Goal: Information Seeking & Learning: Learn about a topic

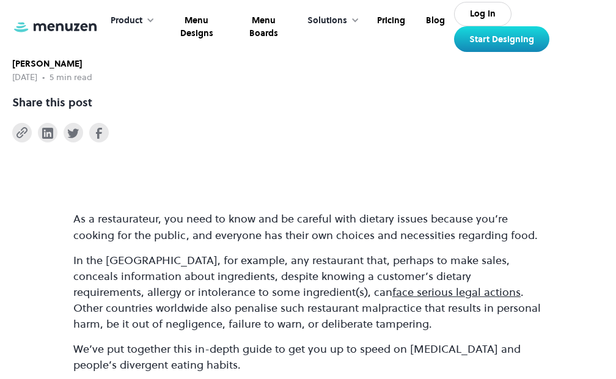
scroll to position [366, 0]
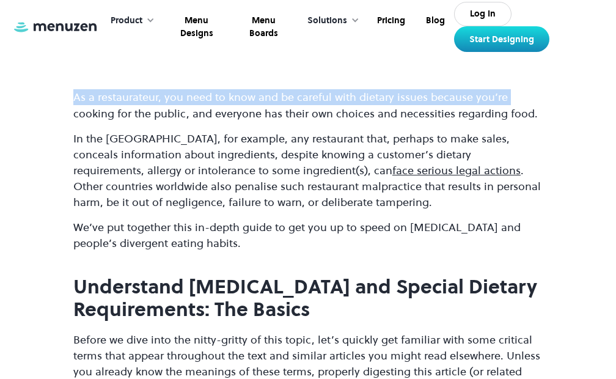
drag, startPoint x: 77, startPoint y: 99, endPoint x: 70, endPoint y: 109, distance: 12.2
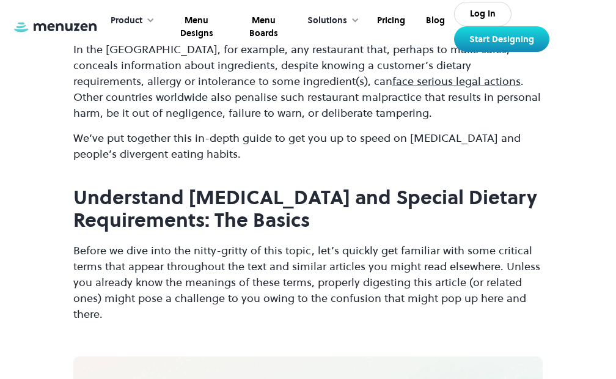
scroll to position [550, 0]
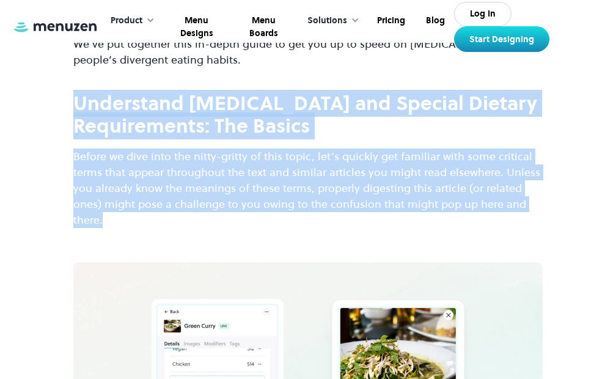
drag, startPoint x: 79, startPoint y: 101, endPoint x: 301, endPoint y: 202, distance: 243.5
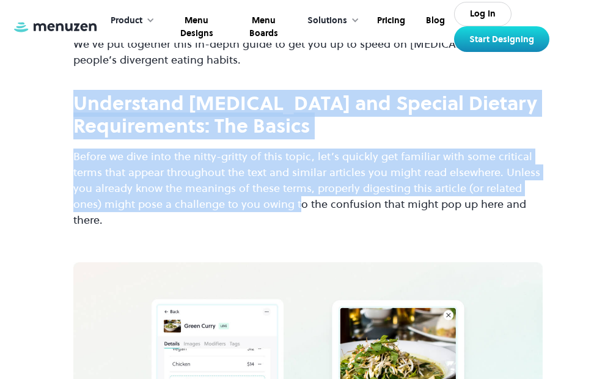
click at [75, 99] on strong "Understand [MEDICAL_DATA] and Special Dietary Requirements: The Basics" at bounding box center [305, 114] width 464 height 49
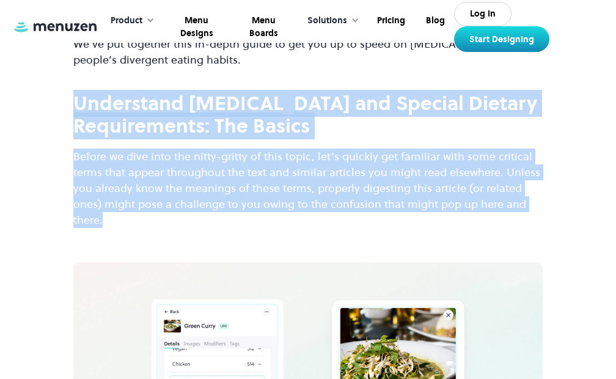
drag, startPoint x: 76, startPoint y: 101, endPoint x: 217, endPoint y: 209, distance: 178.2
copy div "Understand [MEDICAL_DATA] and Special Dietary Requirements: The Basics Before w…"
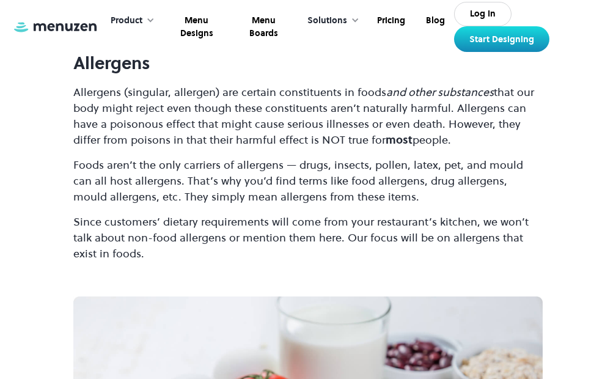
scroll to position [1283, 0]
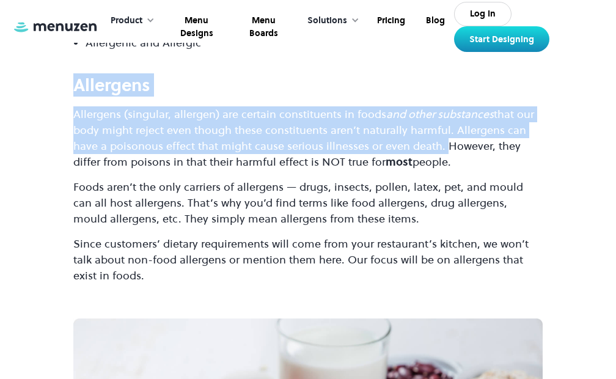
drag, startPoint x: 75, startPoint y: 92, endPoint x: 446, endPoint y: 149, distance: 375.8
copy div "Allergens Allergens (singular, allergen) are certain constituents in foods and …"
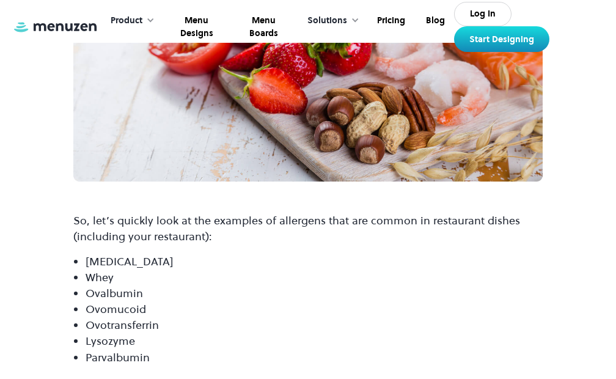
scroll to position [1771, 0]
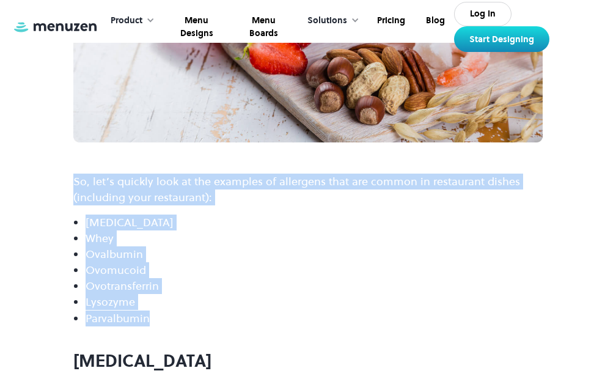
drag, startPoint x: 73, startPoint y: 180, endPoint x: 189, endPoint y: 321, distance: 182.7
copy div "So, let’s quickly look at the examples of allergens that are common in restaura…"
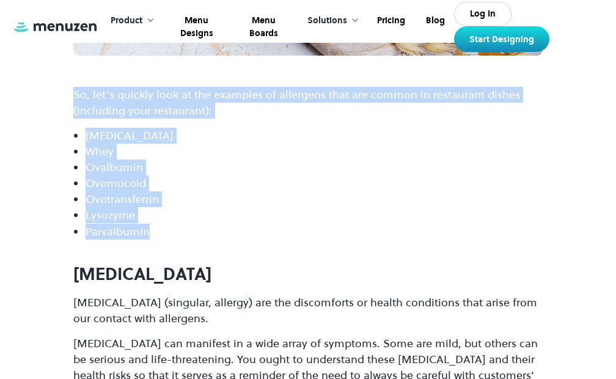
scroll to position [1954, 0]
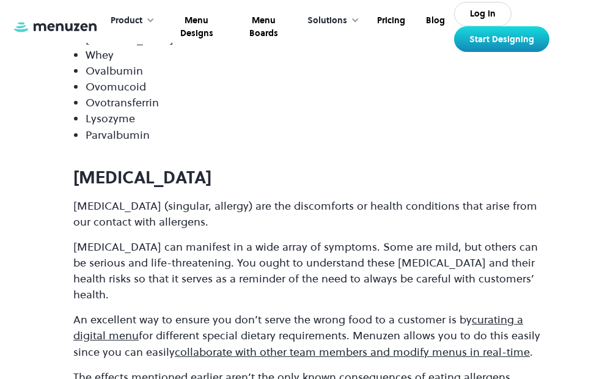
click at [134, 222] on p "[MEDICAL_DATA] (singular, allergy) are the discomforts or health conditions tha…" at bounding box center [307, 214] width 469 height 32
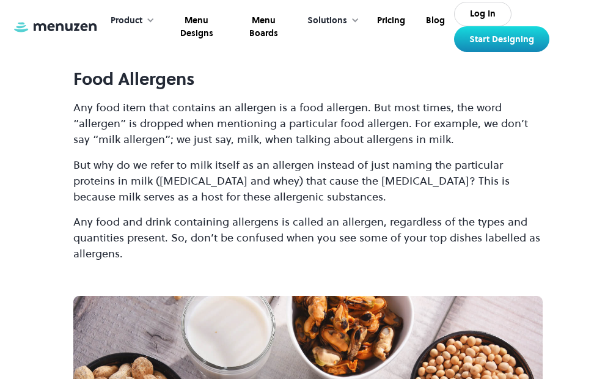
scroll to position [2321, 0]
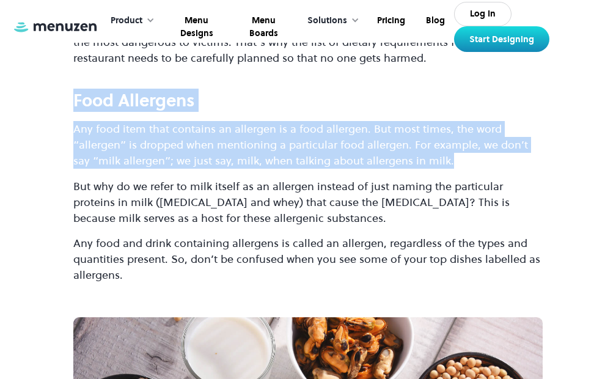
drag, startPoint x: 73, startPoint y: 96, endPoint x: 470, endPoint y: 166, distance: 403.8
copy div "Food Allergens Any food item that contains an allergen is a food allergen. But …"
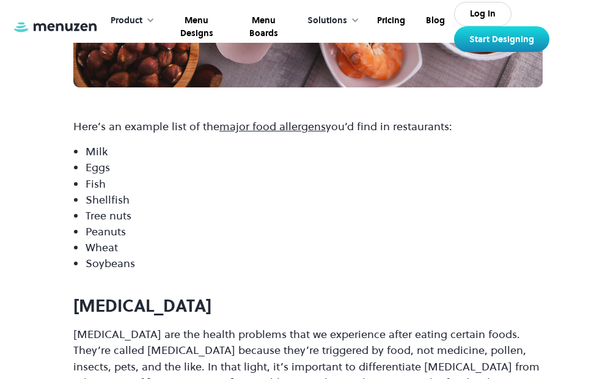
scroll to position [2871, 0]
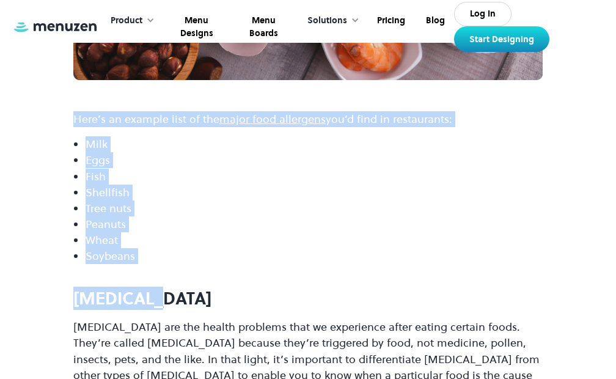
drag, startPoint x: 71, startPoint y: 115, endPoint x: 150, endPoint y: 265, distance: 169.7
drag, startPoint x: 73, startPoint y: 117, endPoint x: 158, endPoint y: 255, distance: 161.2
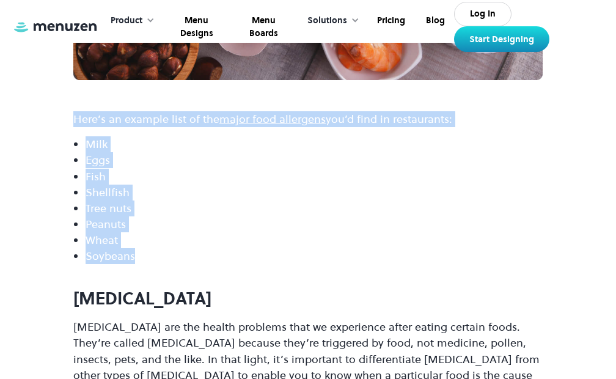
copy div "Here’s an example list of the major food allergens you’d find in restaurants: M…"
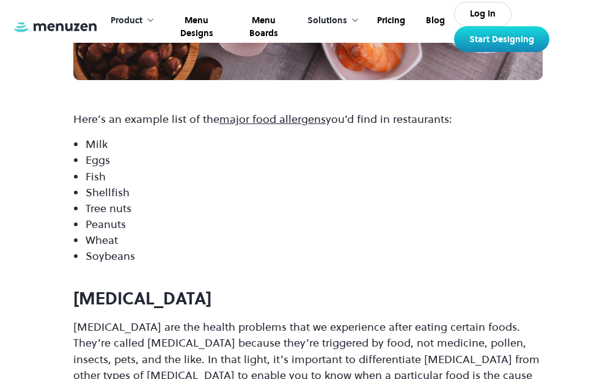
click at [148, 294] on strong "[MEDICAL_DATA]" at bounding box center [142, 297] width 138 height 23
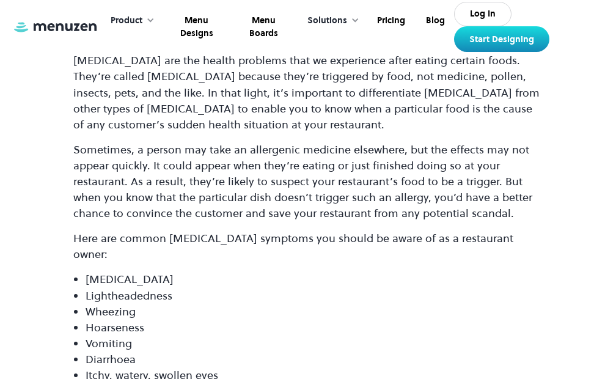
scroll to position [3115, 0]
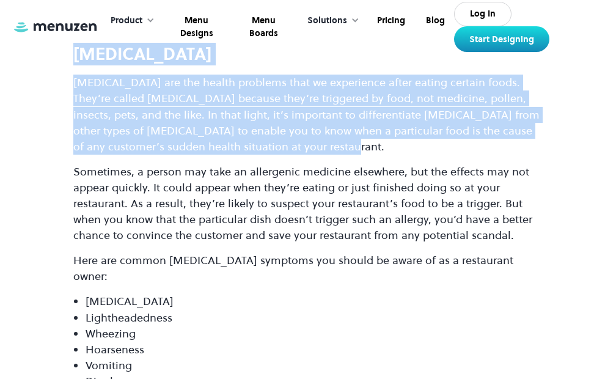
drag, startPoint x: 73, startPoint y: 57, endPoint x: 372, endPoint y: 146, distance: 312.3
copy div "Food Allergies Food allergies are the health problems that we experience after …"
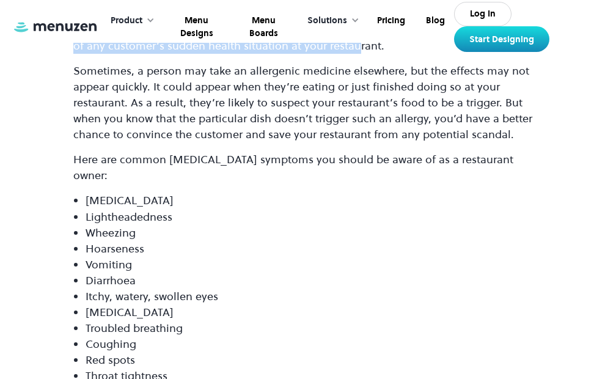
scroll to position [3237, 0]
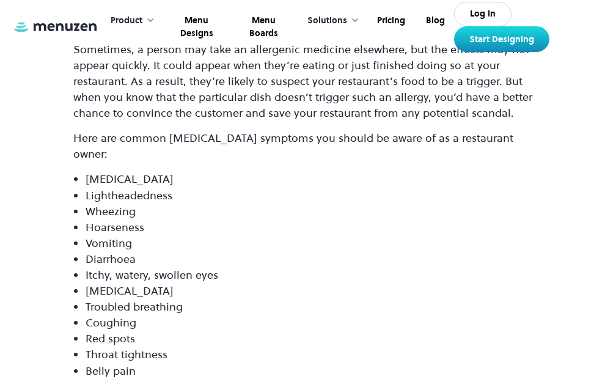
click at [91, 171] on li "[MEDICAL_DATA]" at bounding box center [314, 179] width 457 height 16
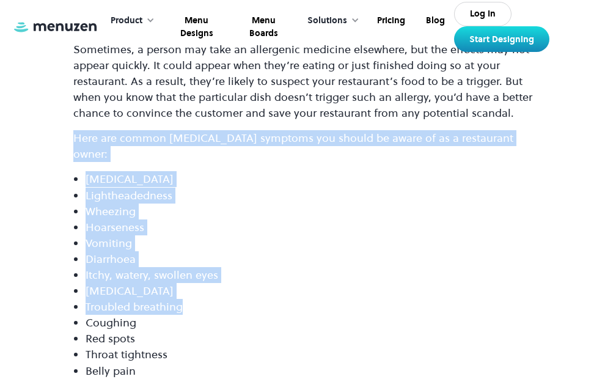
drag, startPoint x: 74, startPoint y: 136, endPoint x: 238, endPoint y: 290, distance: 224.3
drag, startPoint x: 73, startPoint y: 140, endPoint x: 202, endPoint y: 308, distance: 211.7
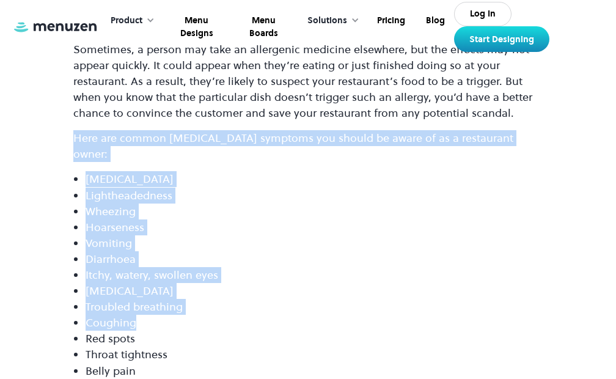
click at [91, 203] on li "Wheezing" at bounding box center [314, 211] width 457 height 16
click at [84, 144] on p "Here are common [MEDICAL_DATA] symptoms you should be aware of as a restaurant …" at bounding box center [307, 146] width 469 height 32
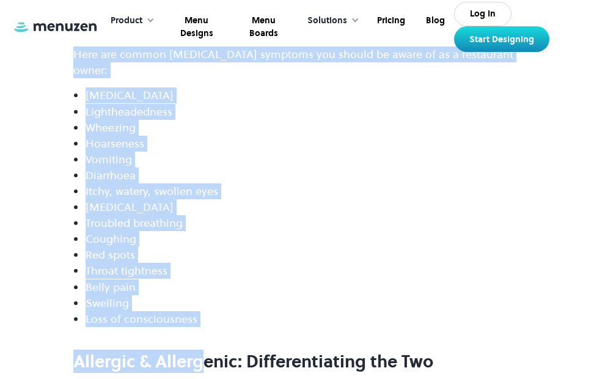
scroll to position [3359, 0]
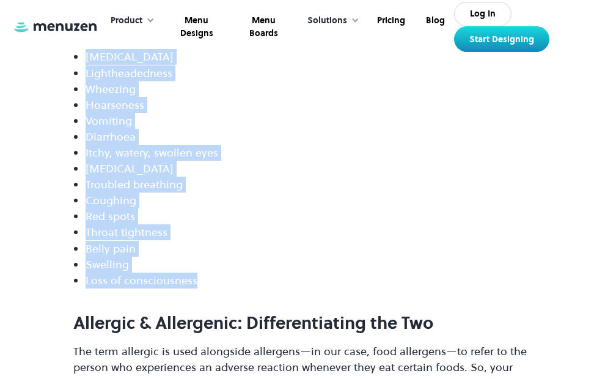
drag, startPoint x: 78, startPoint y: 144, endPoint x: 224, endPoint y: 262, distance: 187.5
copy div "Here are common food allergies symptoms you should be aware of as a restaurant …"
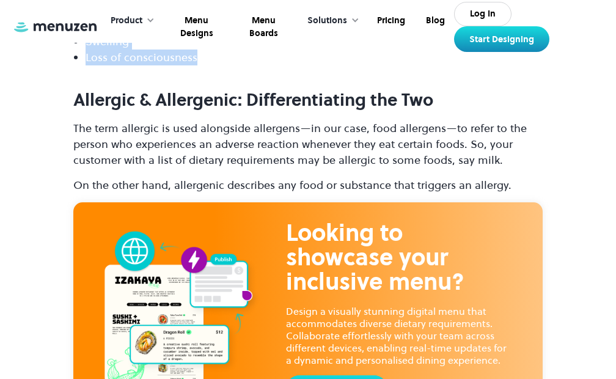
scroll to position [3604, 0]
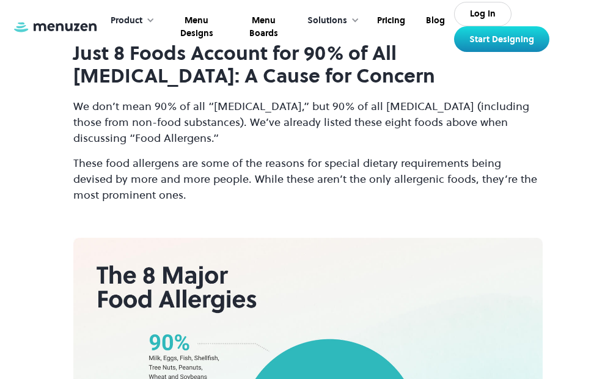
scroll to position [3604, 0]
